Goal: Find specific page/section: Find specific page/section

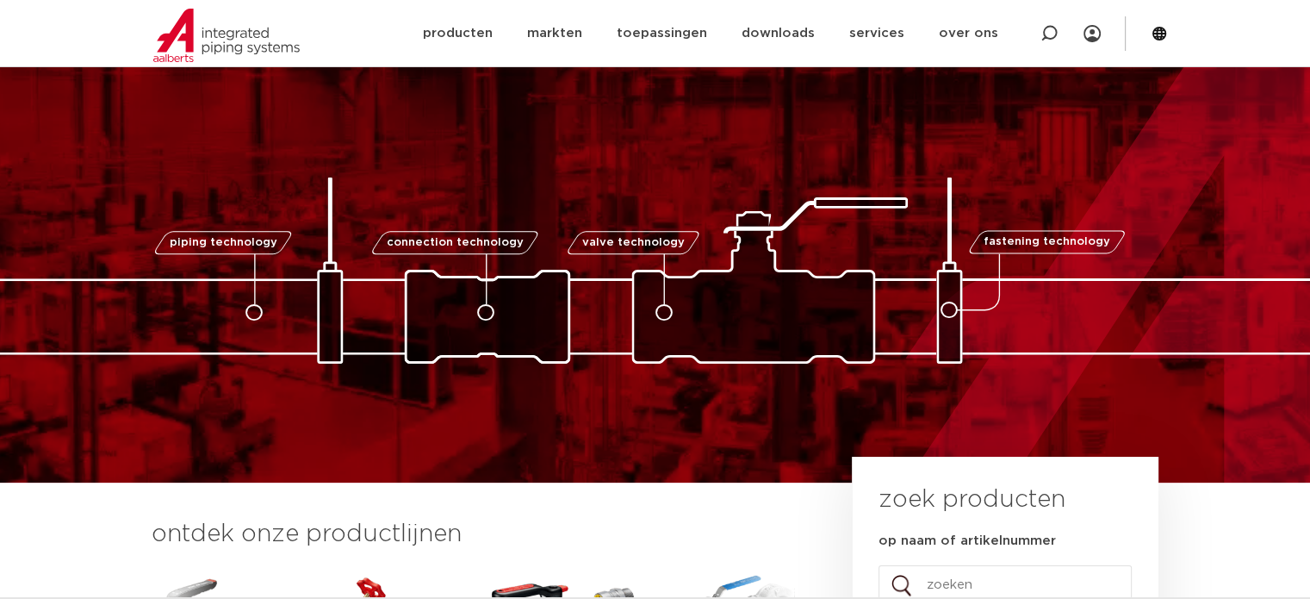
scroll to position [345, 0]
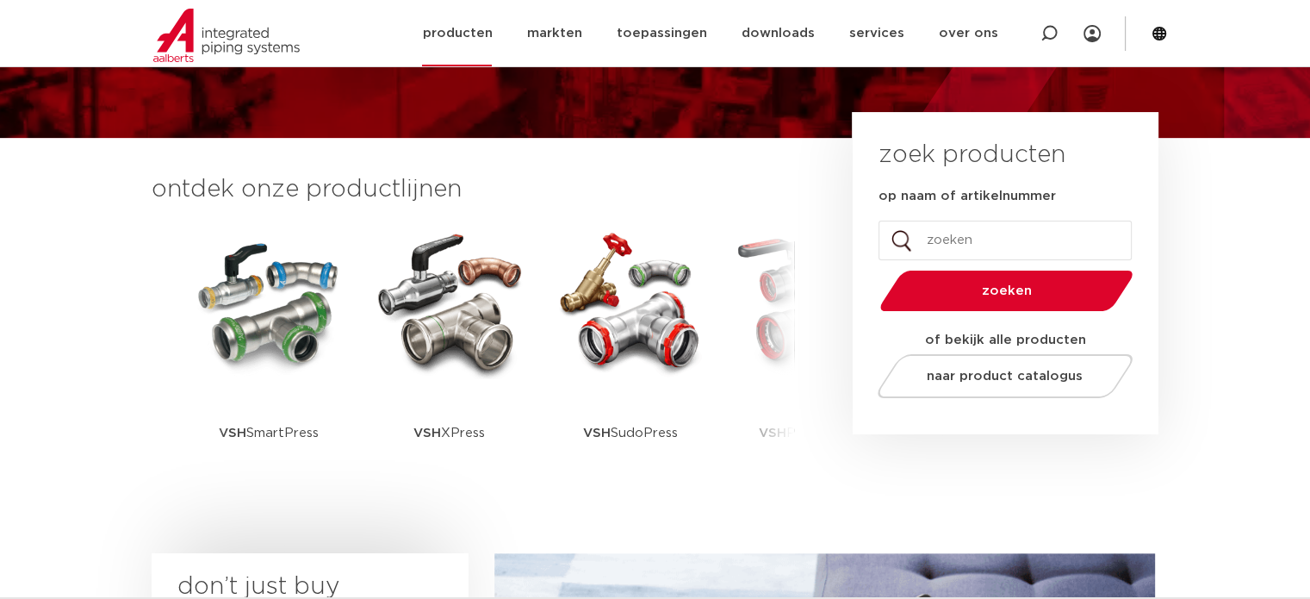
click at [462, 22] on link "producten" at bounding box center [457, 33] width 70 height 66
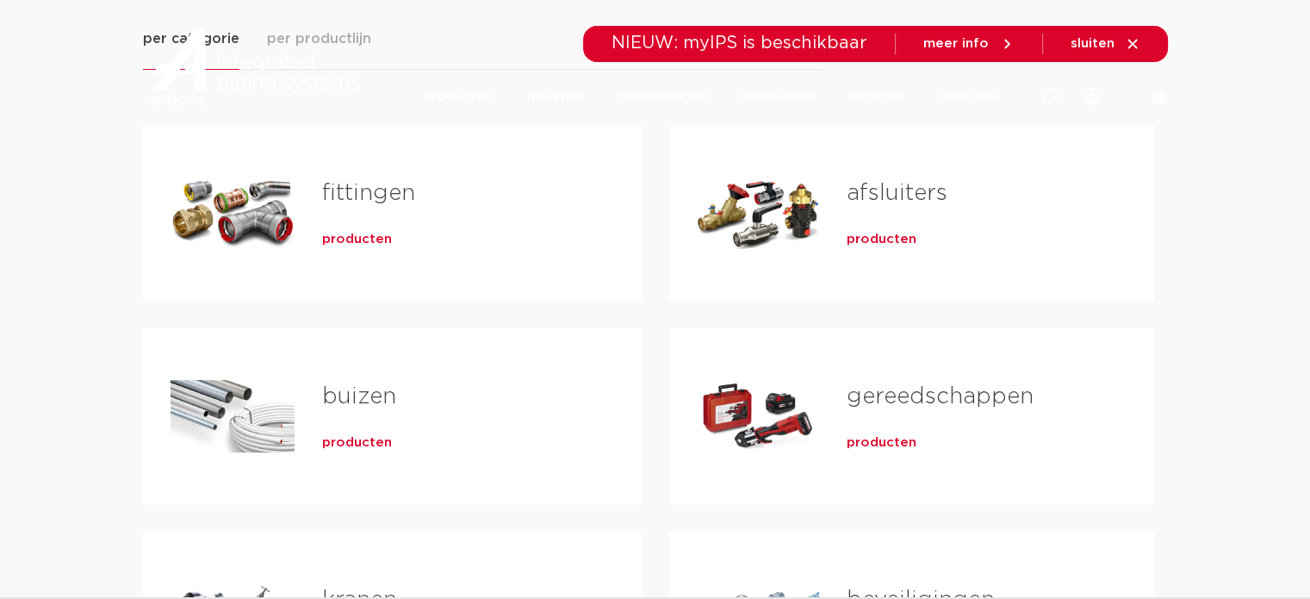
click at [365, 231] on span "producten" at bounding box center [357, 239] width 70 height 17
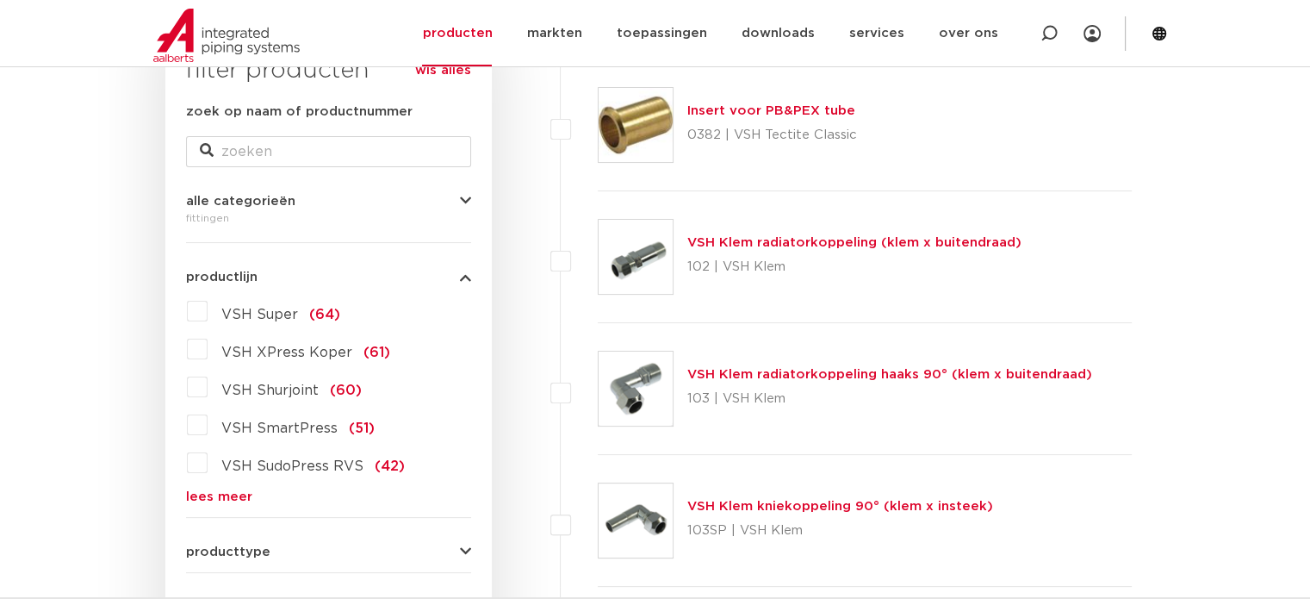
click at [207, 493] on link "lees meer" at bounding box center [328, 496] width 285 height 13
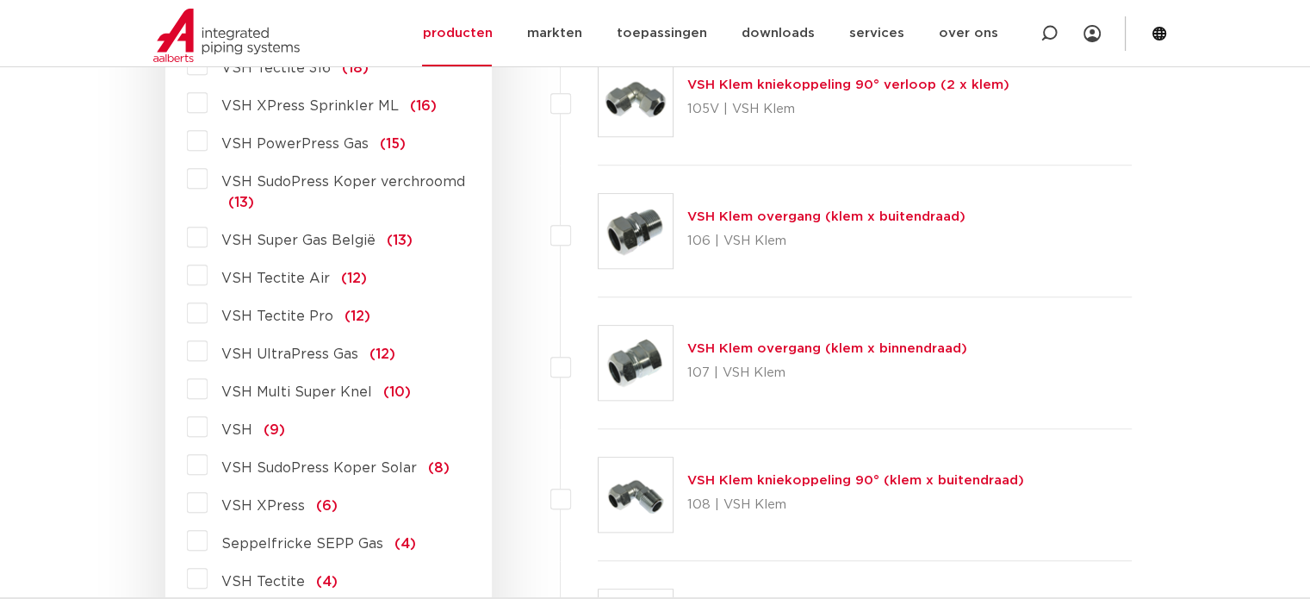
scroll to position [1433, 0]
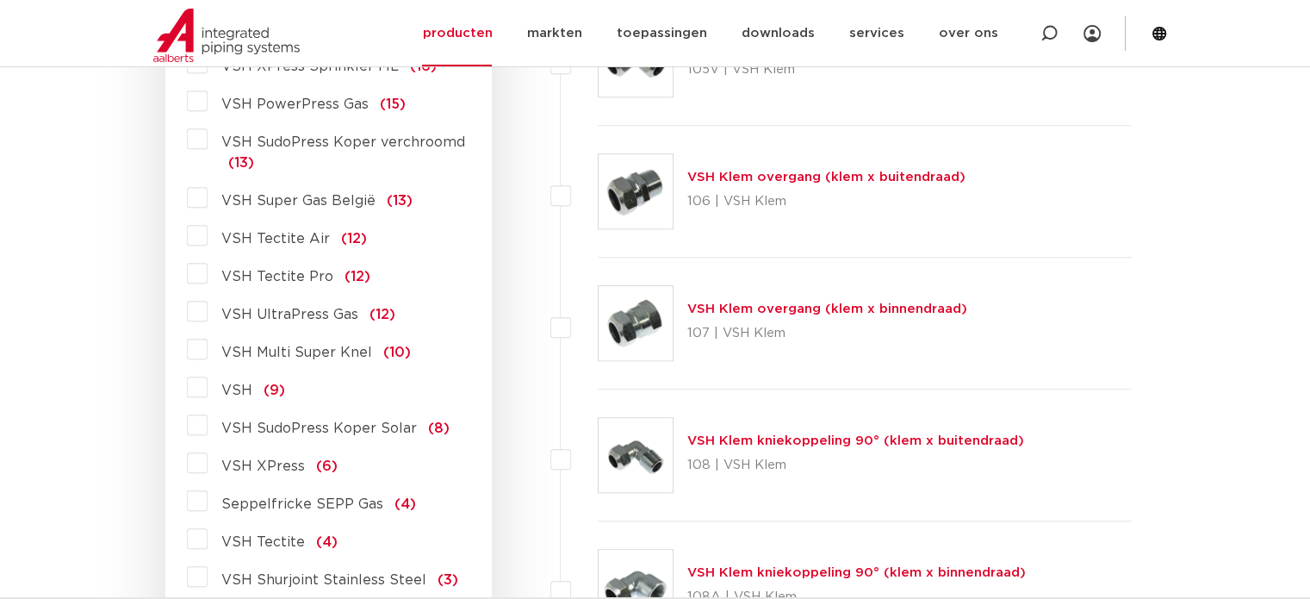
click at [308, 349] on span "VSH Multi Super Knel" at bounding box center [296, 352] width 151 height 14
click at [0, 0] on input "VSH Multi Super Knel (10)" at bounding box center [0, 0] width 0 height 0
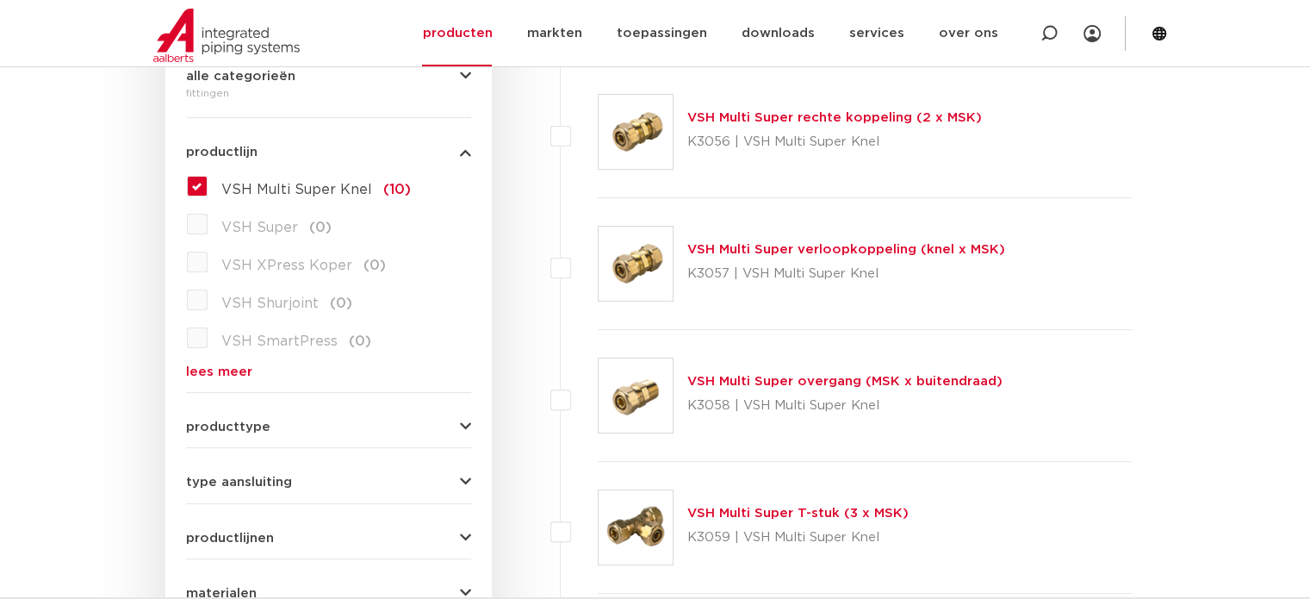
scroll to position [400, 0]
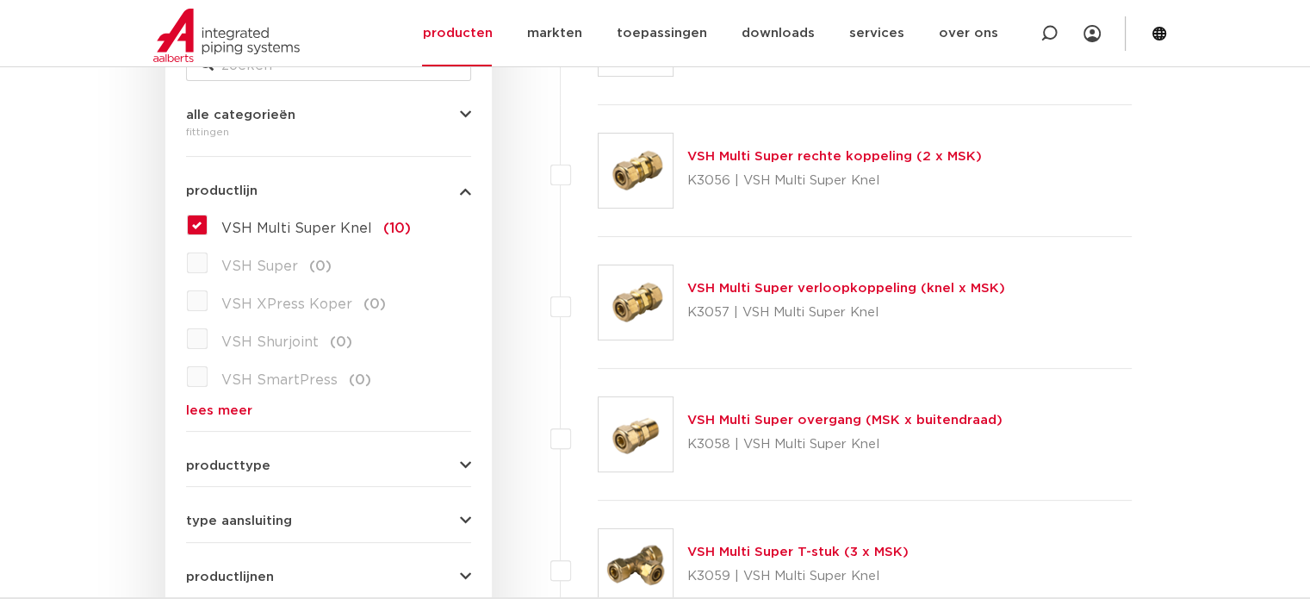
click at [846, 283] on link "VSH Multi Super verloopkoppeling (knel x MSK)" at bounding box center [846, 288] width 318 height 13
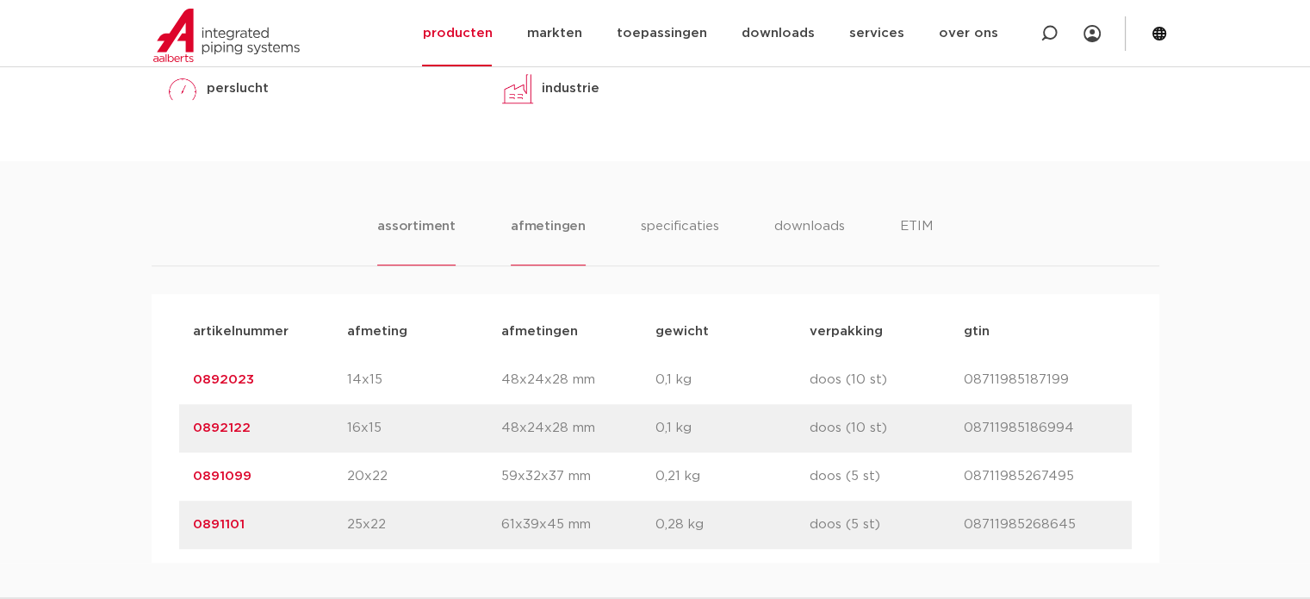
scroll to position [1120, 0]
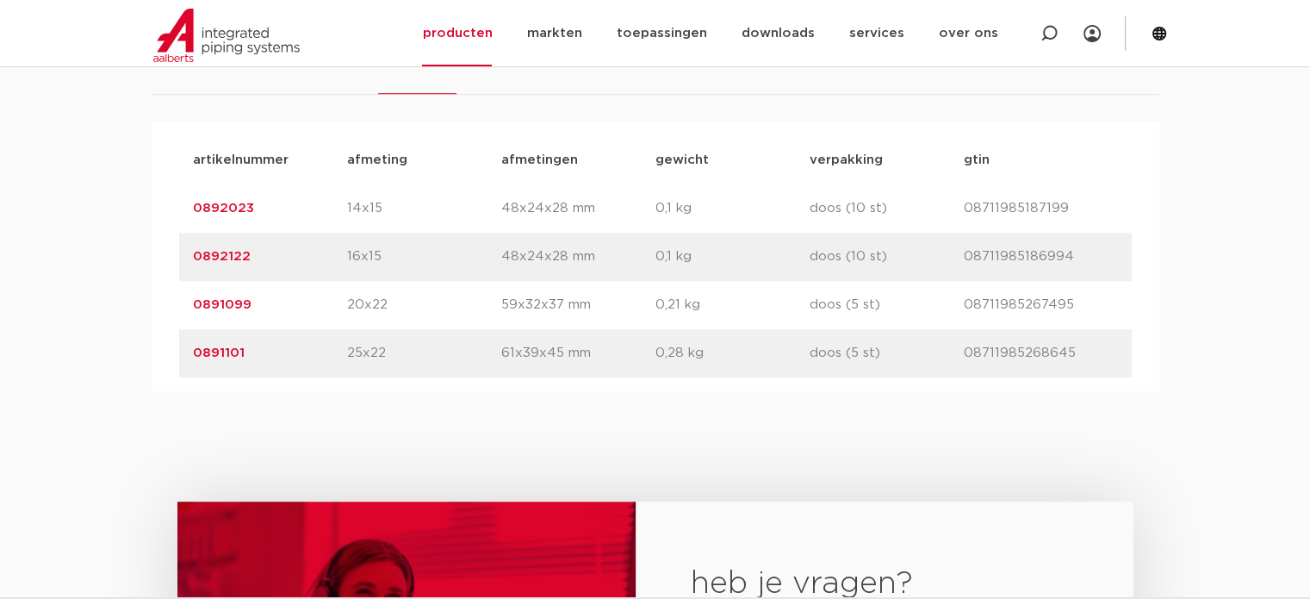
click at [228, 257] on link "0892122" at bounding box center [222, 256] width 58 height 13
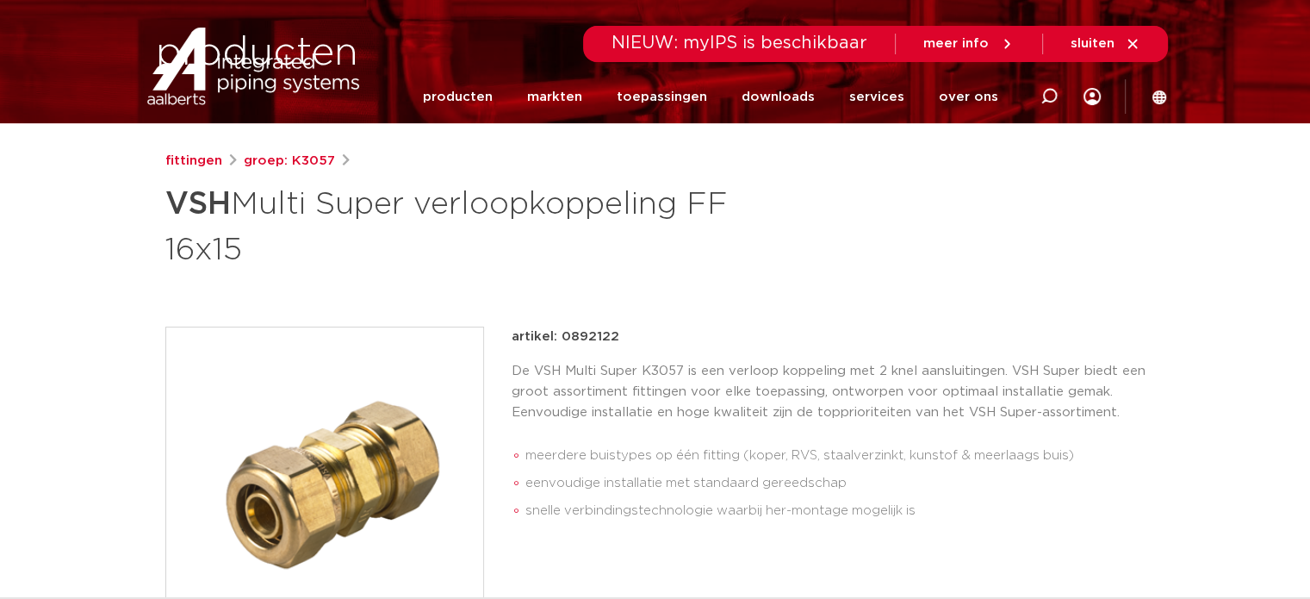
scroll to position [258, 0]
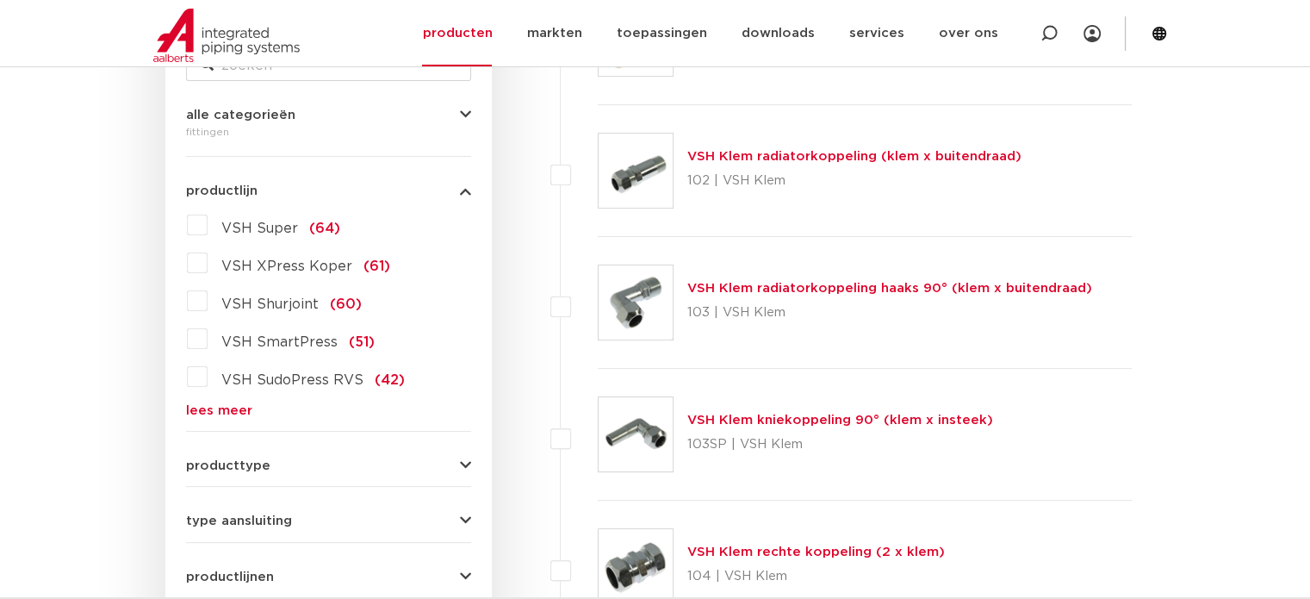
click at [233, 406] on link "lees meer" at bounding box center [328, 410] width 285 height 13
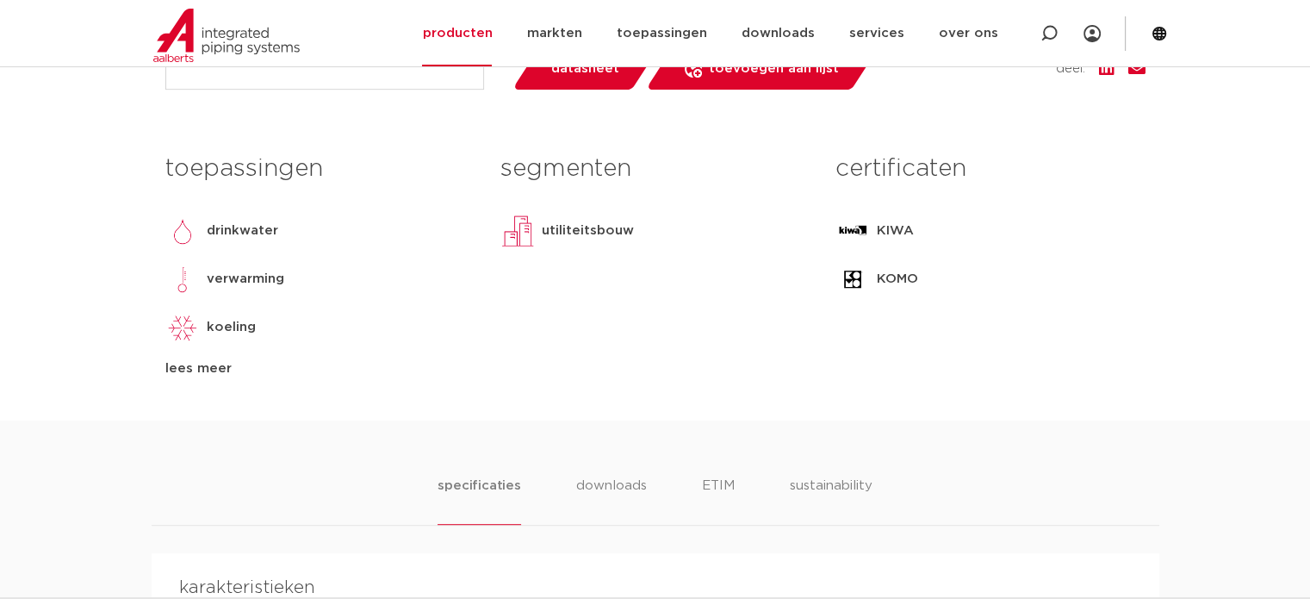
scroll to position [172, 0]
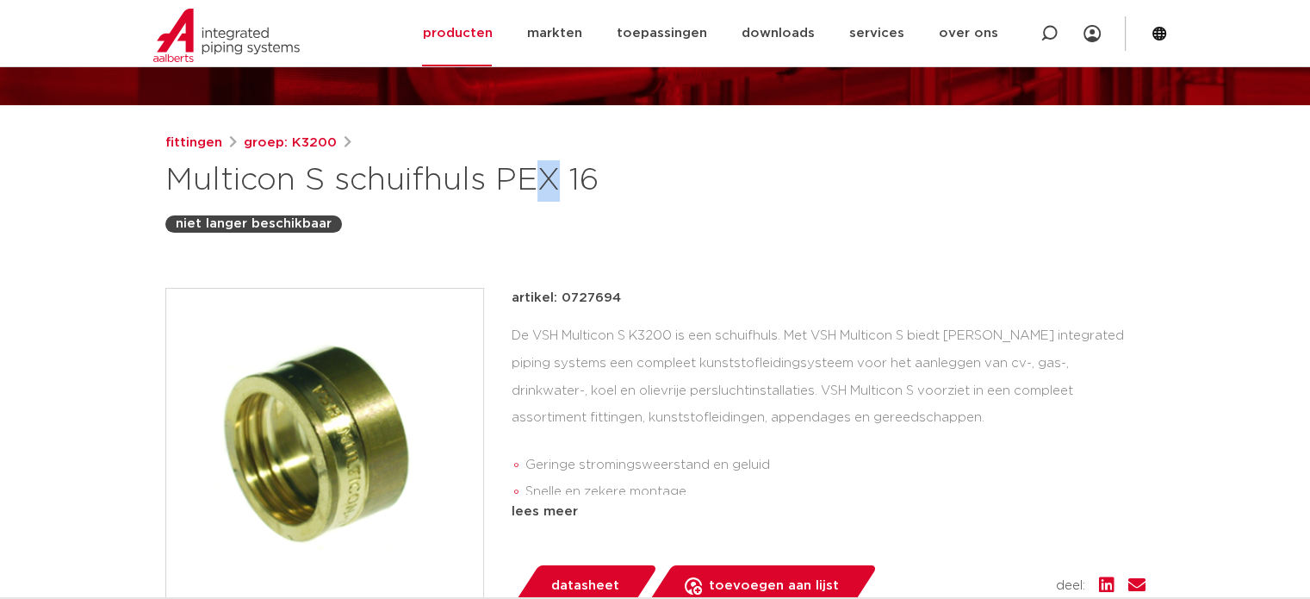
drag, startPoint x: 293, startPoint y: 178, endPoint x: 283, endPoint y: 178, distance: 9.5
click at [283, 178] on h1 "Multicon S schuifhuls PEX 16" at bounding box center [488, 180] width 647 height 41
click at [806, 220] on div "niet langer beschikbaar" at bounding box center [655, 223] width 980 height 17
click at [269, 146] on link "groep: K3200" at bounding box center [290, 143] width 93 height 21
click at [198, 152] on link "fittingen" at bounding box center [193, 143] width 57 height 21
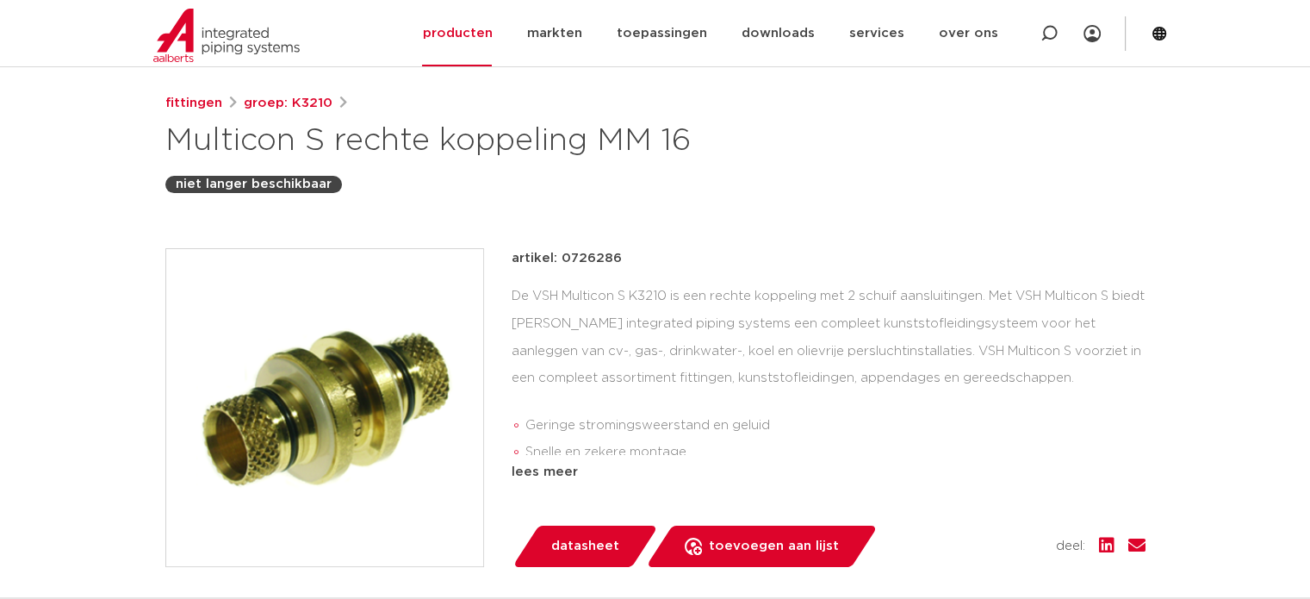
scroll to position [172, 0]
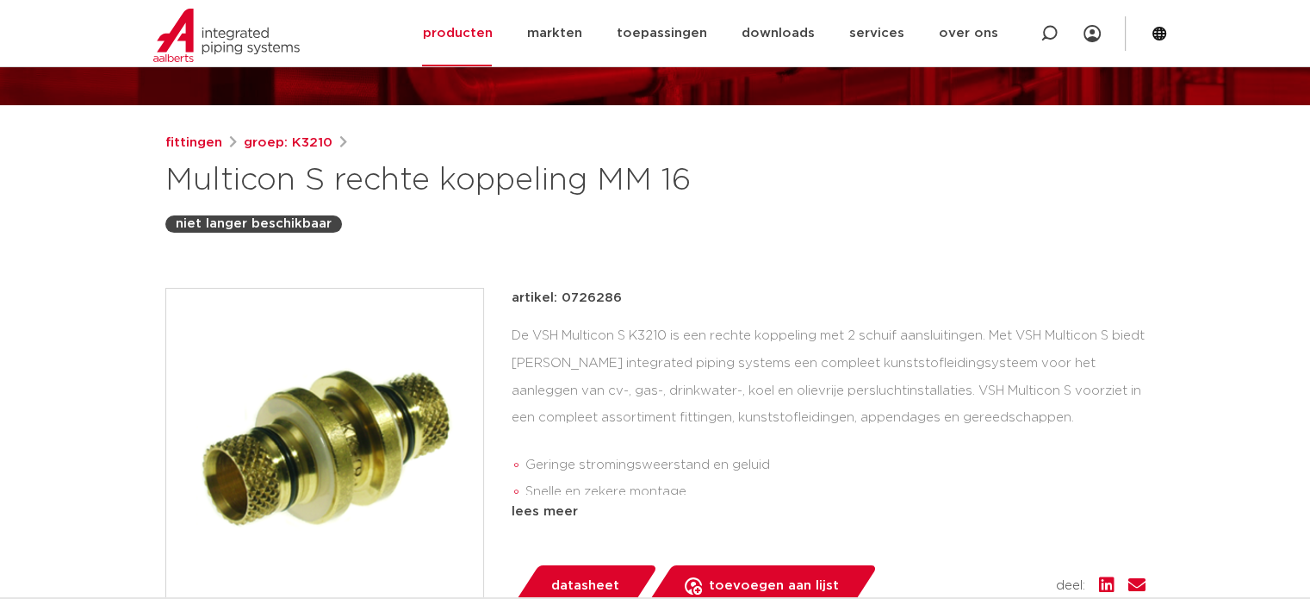
click at [395, 227] on div "niet langer beschikbaar" at bounding box center [655, 223] width 980 height 17
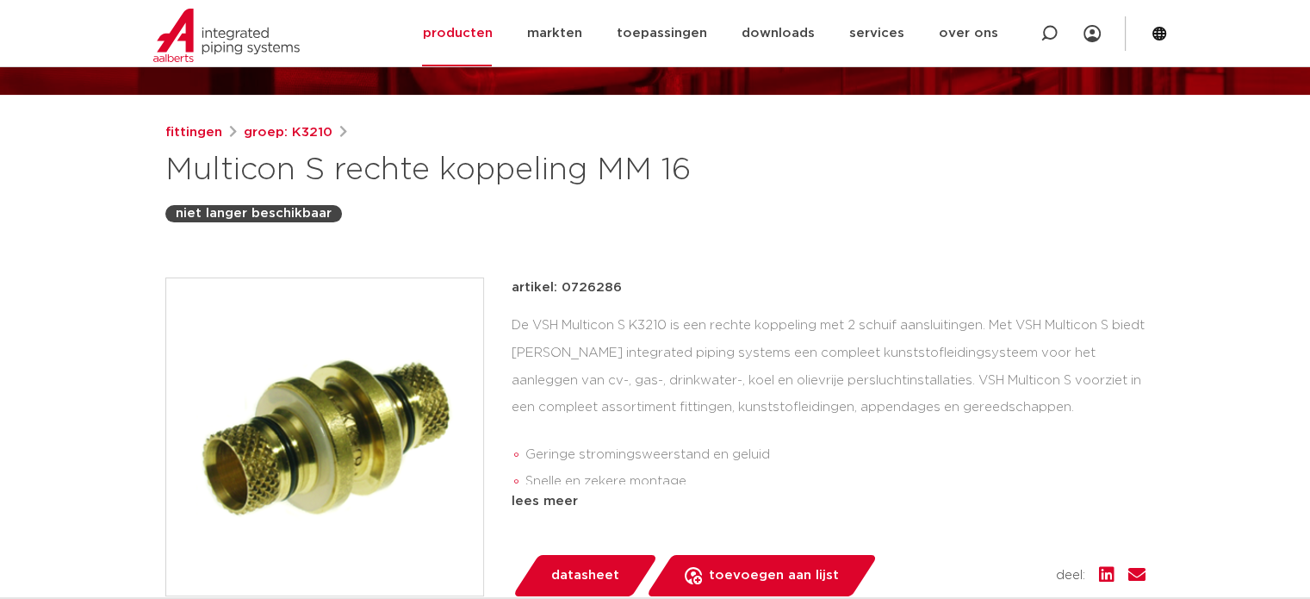
scroll to position [76, 0]
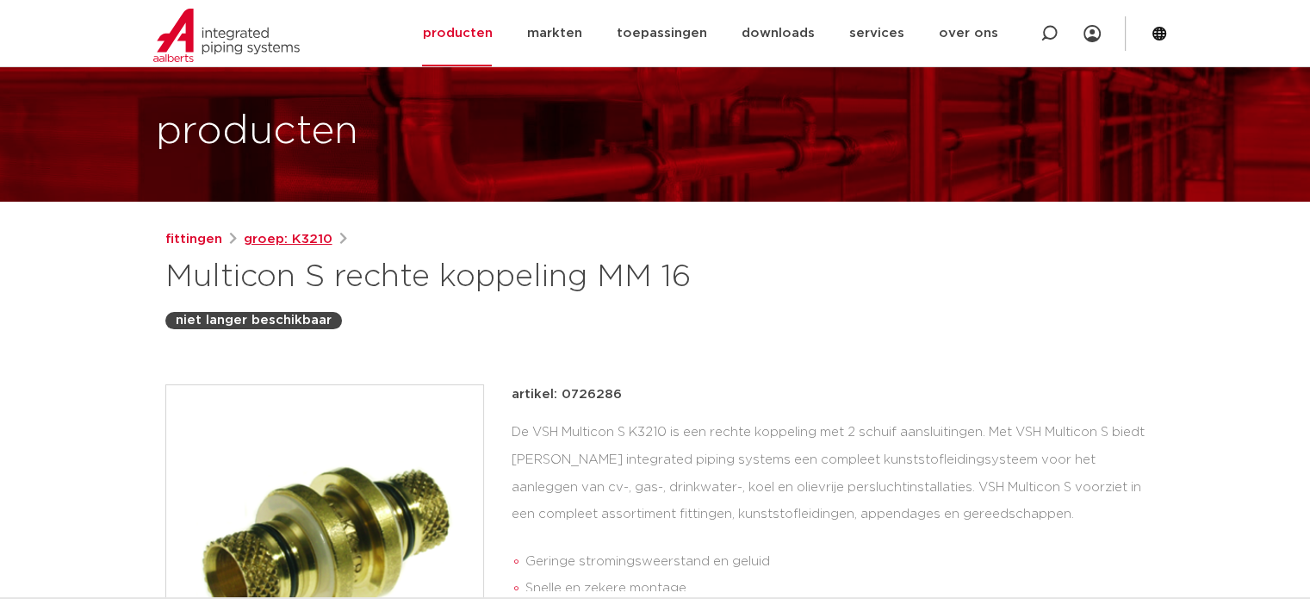
click at [298, 240] on link "groep: K3210" at bounding box center [288, 239] width 89 height 21
drag, startPoint x: 333, startPoint y: 235, endPoint x: 283, endPoint y: 237, distance: 49.1
click at [283, 237] on div "fittingen groep: K3210" at bounding box center [655, 239] width 980 height 21
copy div "K3210"
click at [201, 33] on img at bounding box center [226, 35] width 146 height 53
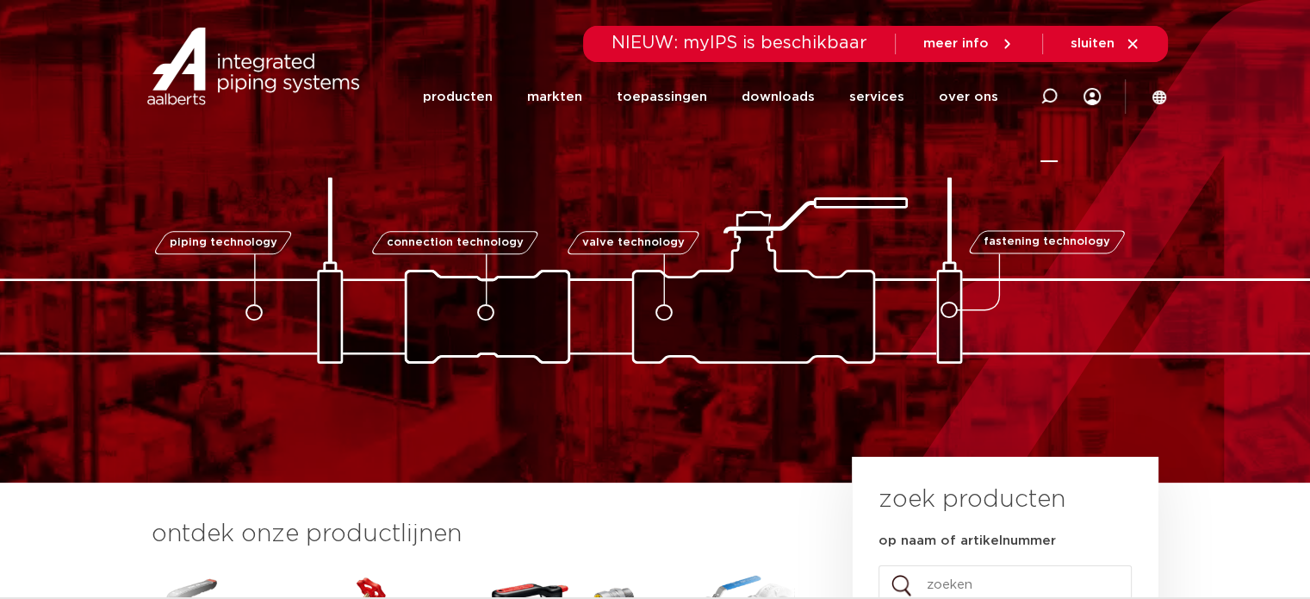
click at [1056, 96] on icon at bounding box center [1049, 96] width 21 height 21
paste input "K3210"
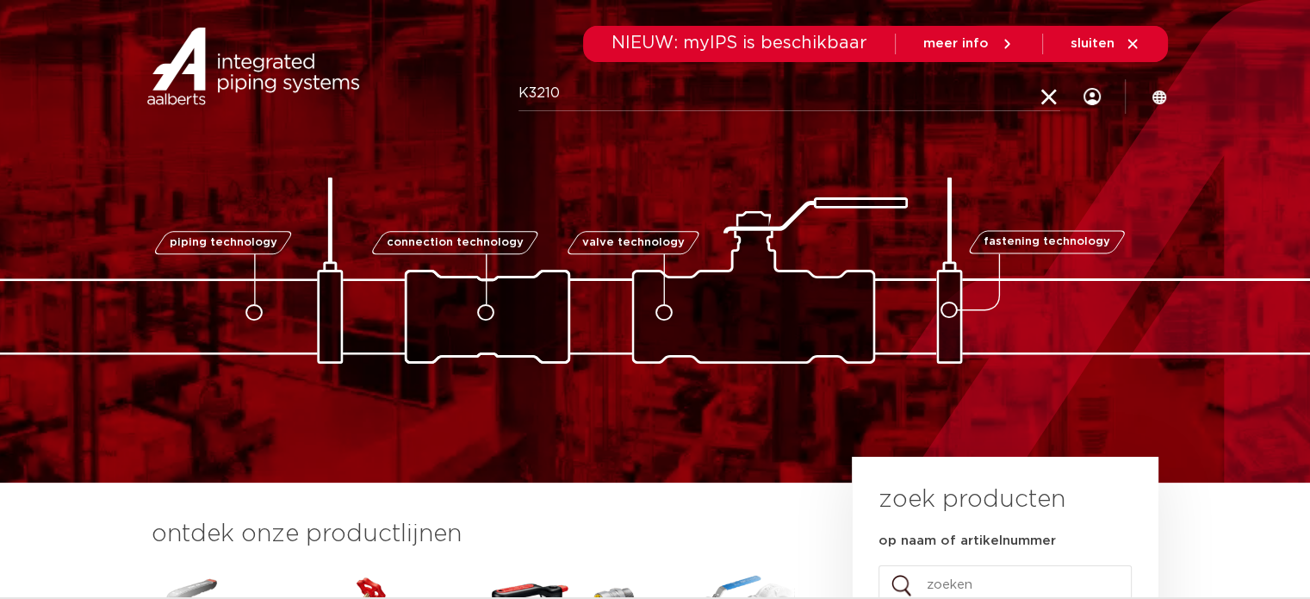
type input "K3210"
click button "Zoeken" at bounding box center [0, 0] width 0 height 0
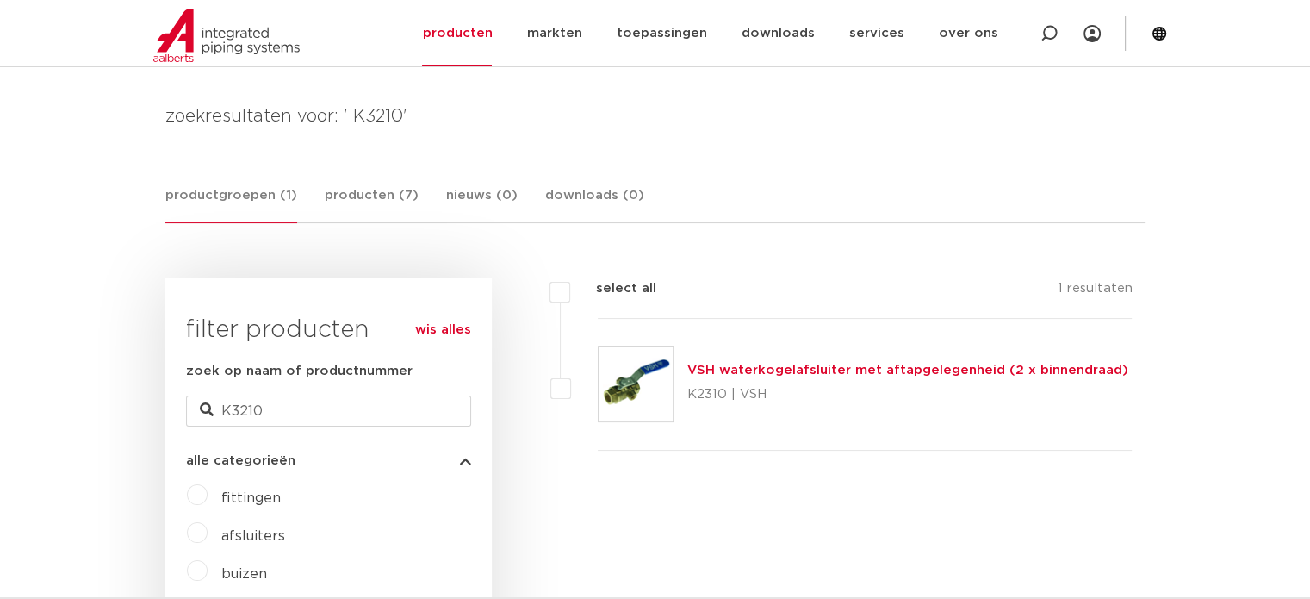
scroll to position [345, 0]
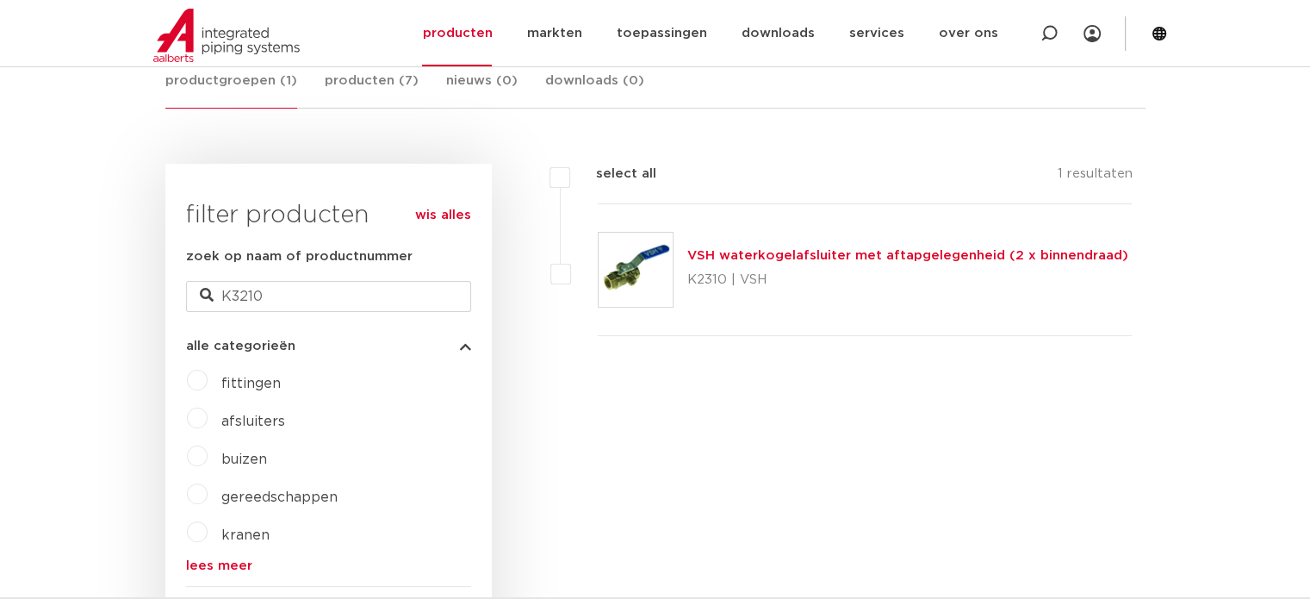
click at [220, 388] on label "fittingen" at bounding box center [244, 380] width 73 height 28
